Goal: Check status

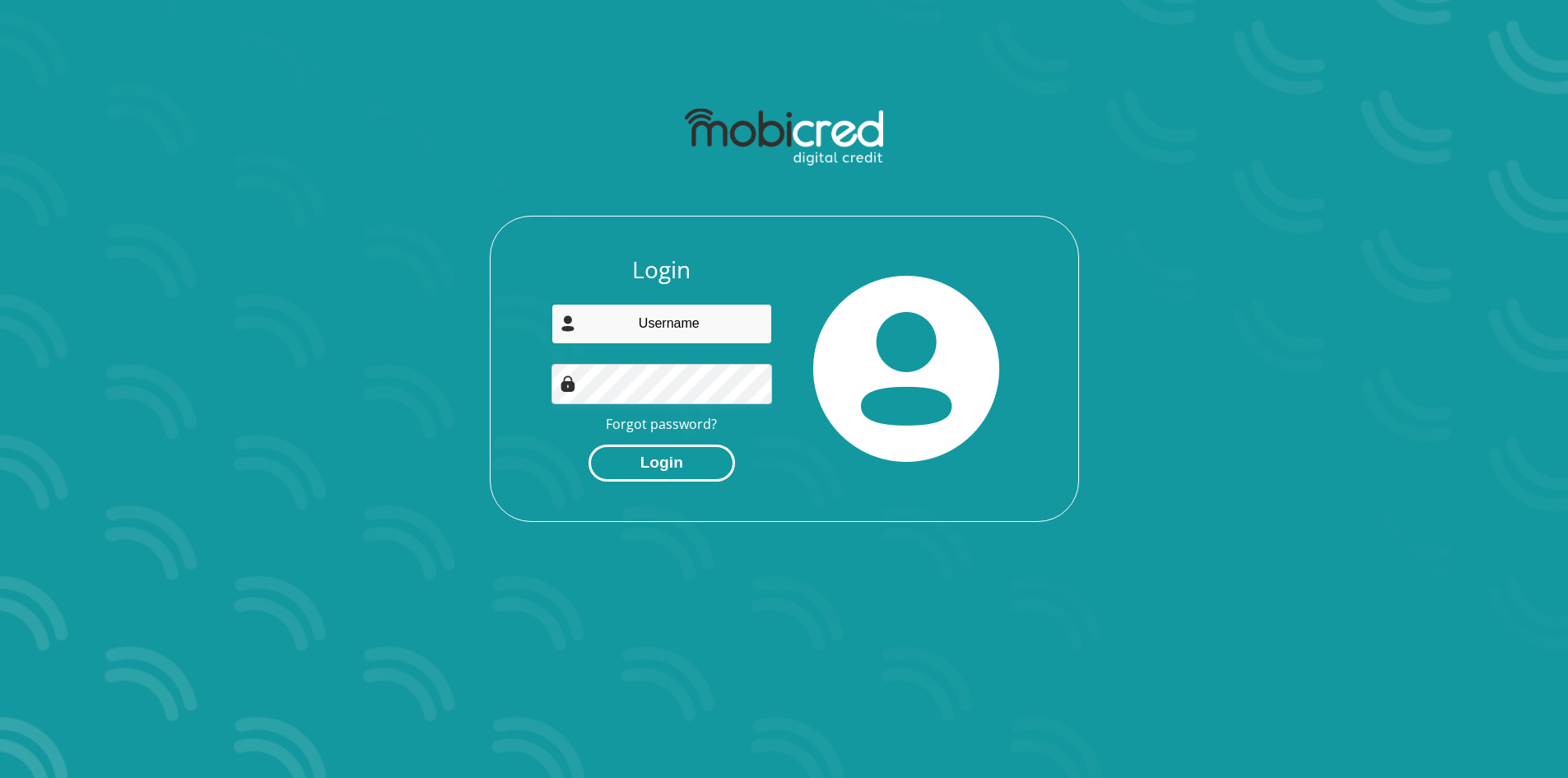
type input "[EMAIL_ADDRESS][DOMAIN_NAME]"
click at [667, 476] on button "Login" at bounding box center [661, 463] width 147 height 37
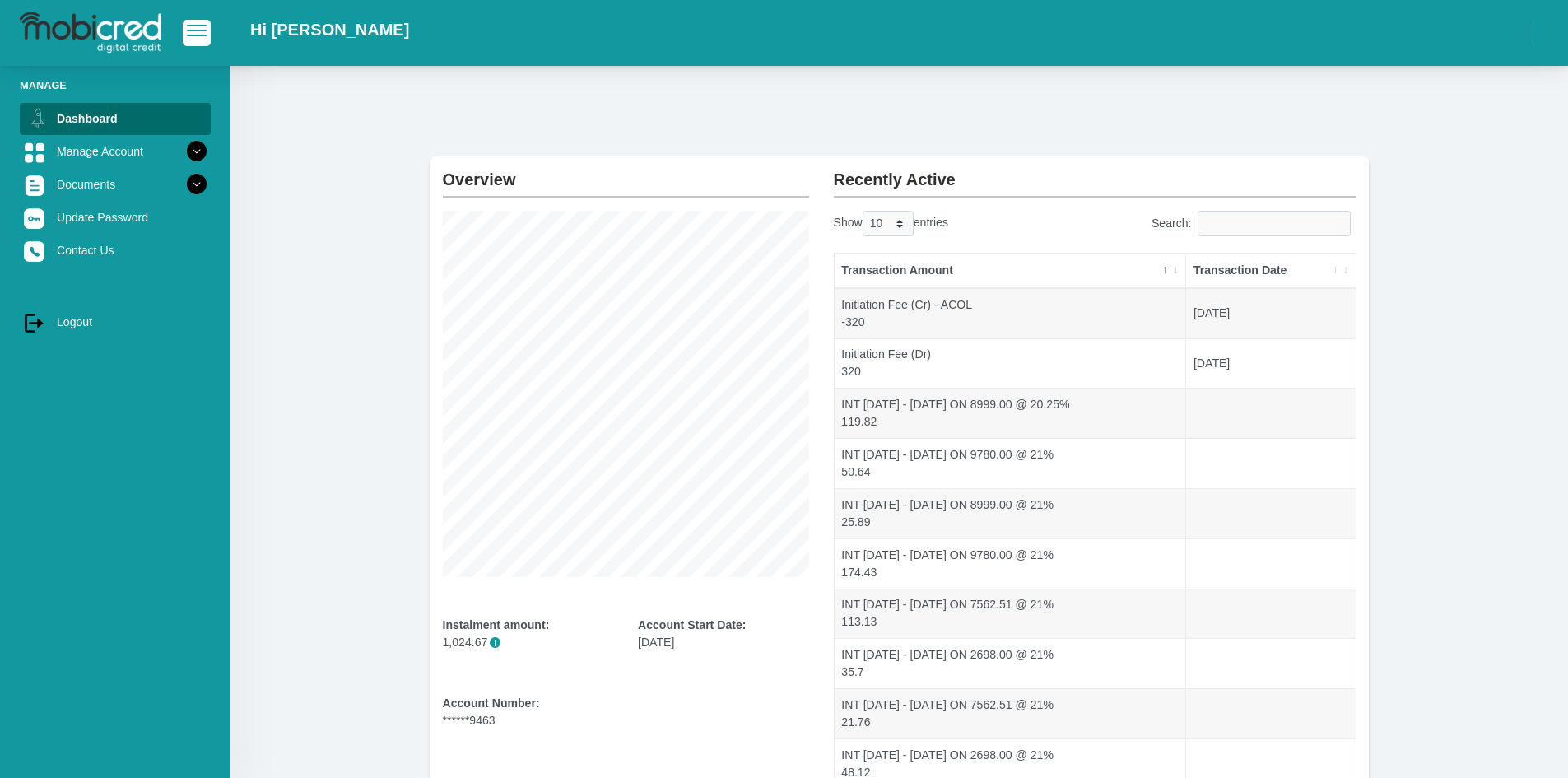
click at [1335, 271] on th "Transaction Date" at bounding box center [1270, 271] width 169 height 35
